Goal: Information Seeking & Learning: Compare options

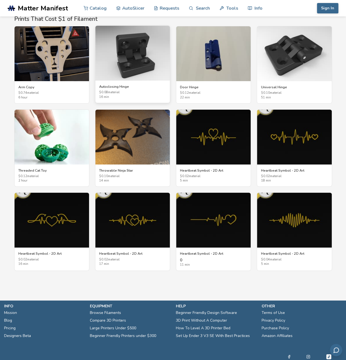
scroll to position [905, 0]
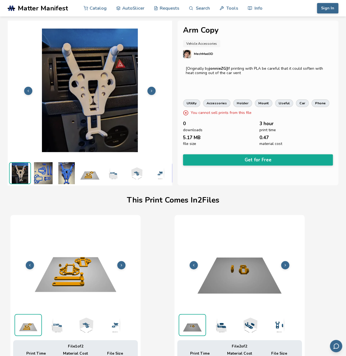
click at [150, 89] on icon at bounding box center [152, 91] width 4 height 4
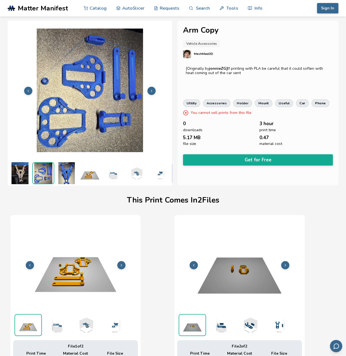
click at [151, 90] on icon at bounding box center [152, 91] width 4 height 4
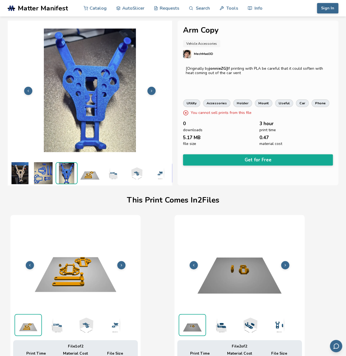
click at [151, 90] on icon at bounding box center [152, 91] width 4 height 4
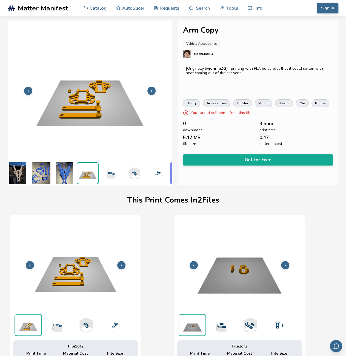
click at [151, 90] on icon at bounding box center [152, 91] width 4 height 4
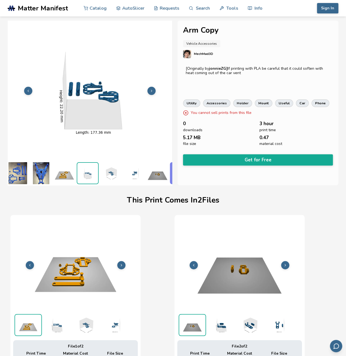
click at [151, 90] on icon at bounding box center [152, 91] width 4 height 4
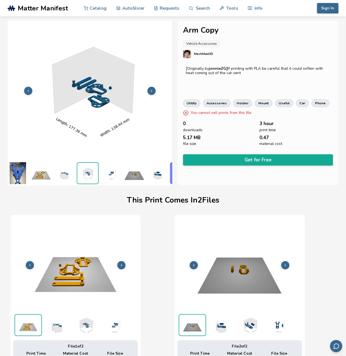
click at [151, 90] on icon at bounding box center [152, 91] width 4 height 4
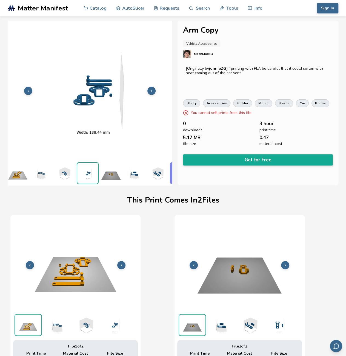
click at [151, 90] on icon at bounding box center [152, 91] width 4 height 4
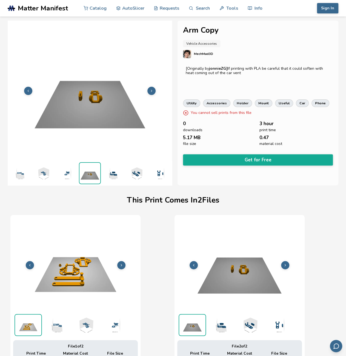
click at [151, 90] on icon at bounding box center [152, 91] width 4 height 4
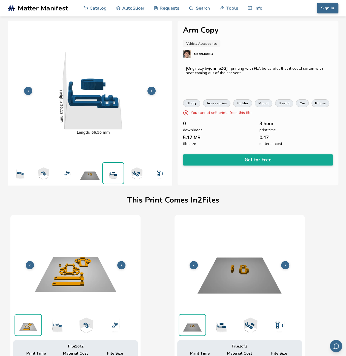
click at [151, 90] on icon at bounding box center [152, 91] width 4 height 4
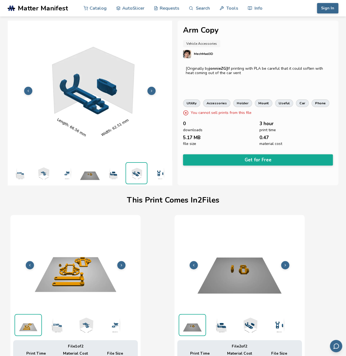
click at [151, 90] on icon at bounding box center [152, 91] width 4 height 4
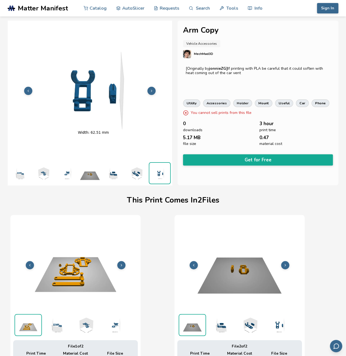
click at [151, 90] on icon at bounding box center [152, 91] width 4 height 4
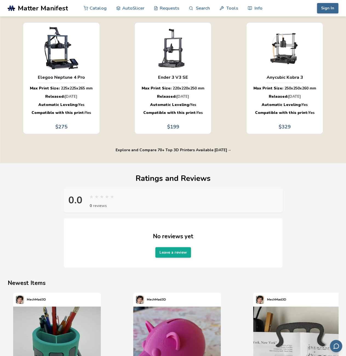
scroll to position [356, 0]
